Goal: Information Seeking & Learning: Learn about a topic

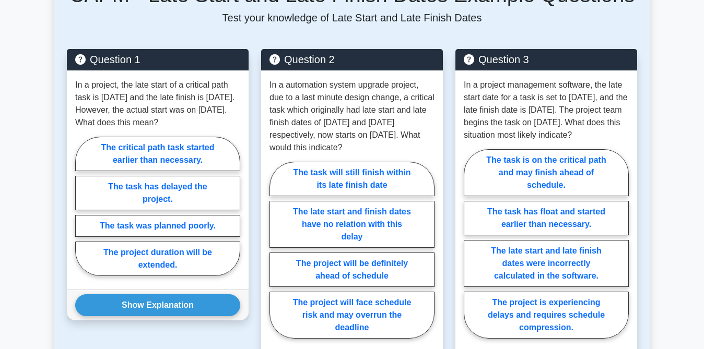
scroll to position [433, 0]
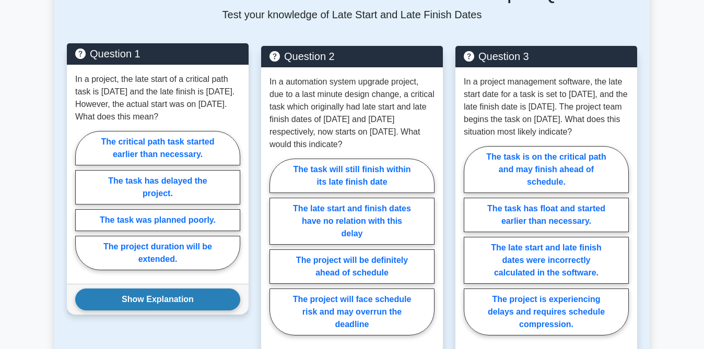
click at [192, 304] on button "Show Explanation" at bounding box center [157, 300] width 165 height 22
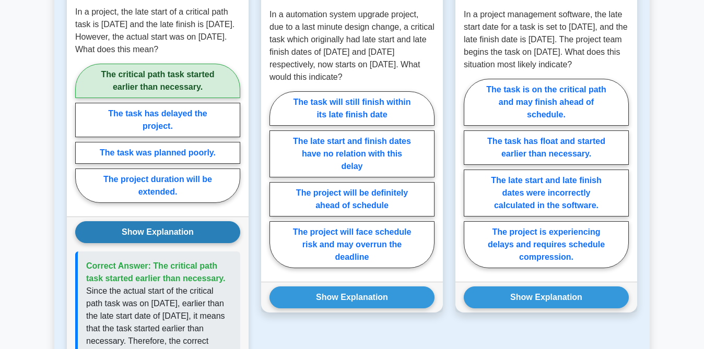
scroll to position [501, 0]
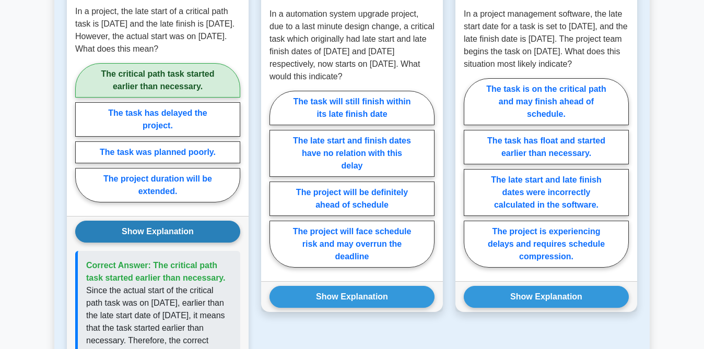
click at [199, 232] on button "Show Explanation" at bounding box center [157, 232] width 165 height 22
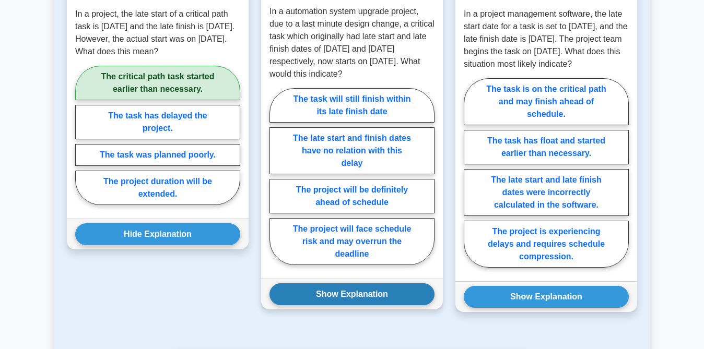
click at [367, 290] on button "Show Explanation" at bounding box center [351, 295] width 165 height 22
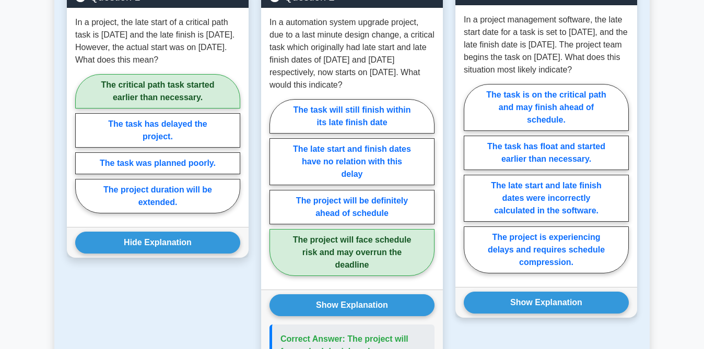
scroll to position [493, 0]
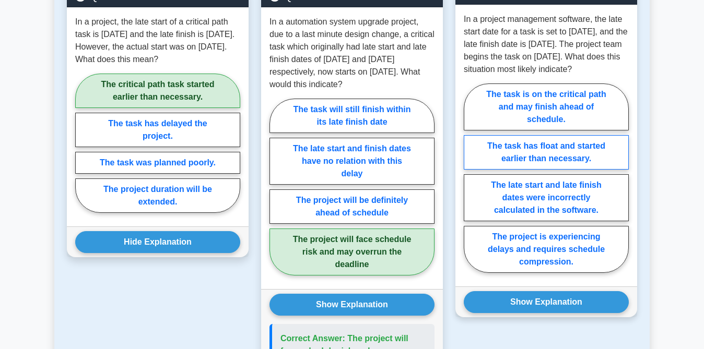
click at [591, 161] on label "The task has float and started earlier than necessary." at bounding box center [546, 152] width 165 height 34
click at [470, 178] on input "The task has float and started earlier than necessary." at bounding box center [467, 181] width 7 height 7
radio input "true"
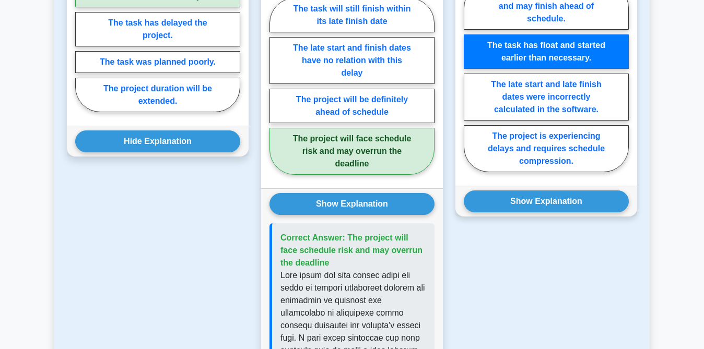
scroll to position [595, 0]
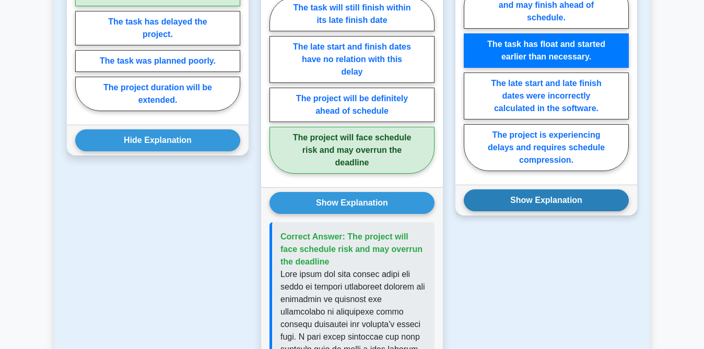
click at [583, 211] on button "Show Explanation" at bounding box center [546, 201] width 165 height 22
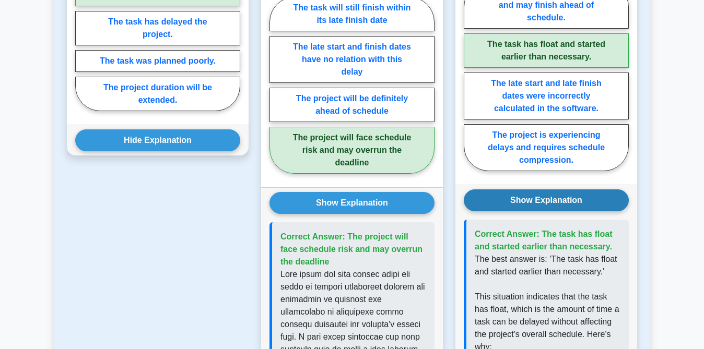
click at [571, 211] on button "Show Explanation" at bounding box center [546, 201] width 165 height 22
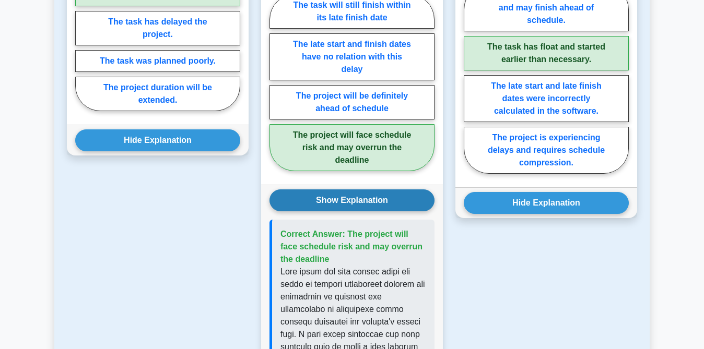
click at [402, 206] on button "Show Explanation" at bounding box center [351, 201] width 165 height 22
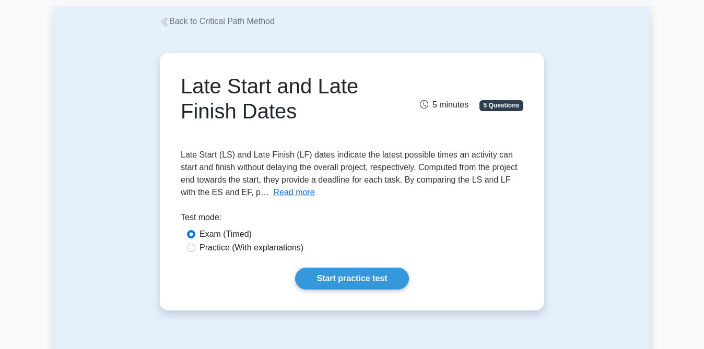
scroll to position [0, 0]
